Goal: Find specific page/section: Find specific page/section

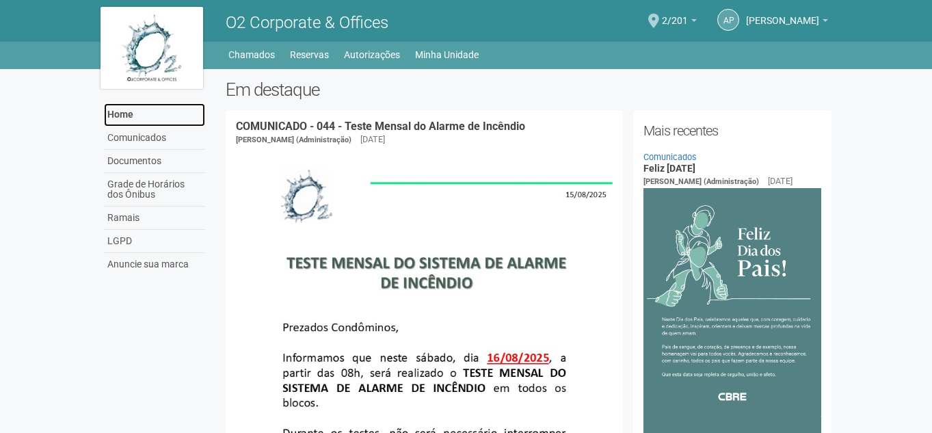
click at [138, 111] on link "Home" at bounding box center [154, 114] width 101 height 23
click at [432, 57] on link "Minha Unidade" at bounding box center [447, 54] width 64 height 19
